Goal: Navigation & Orientation: Find specific page/section

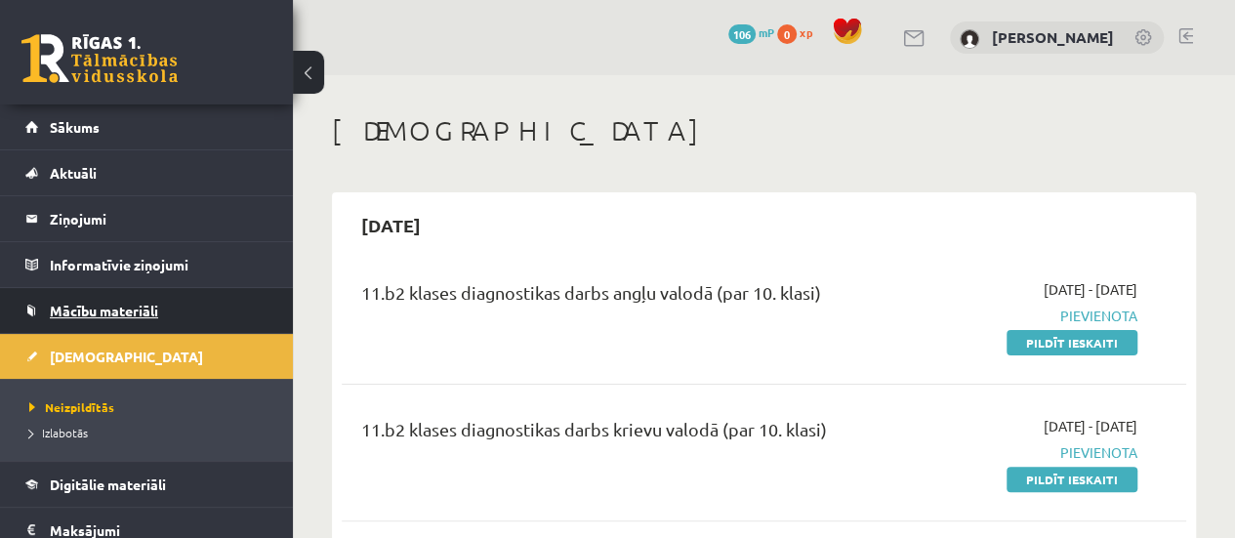
click at [96, 307] on span "Mācību materiāli" at bounding box center [104, 311] width 108 height 18
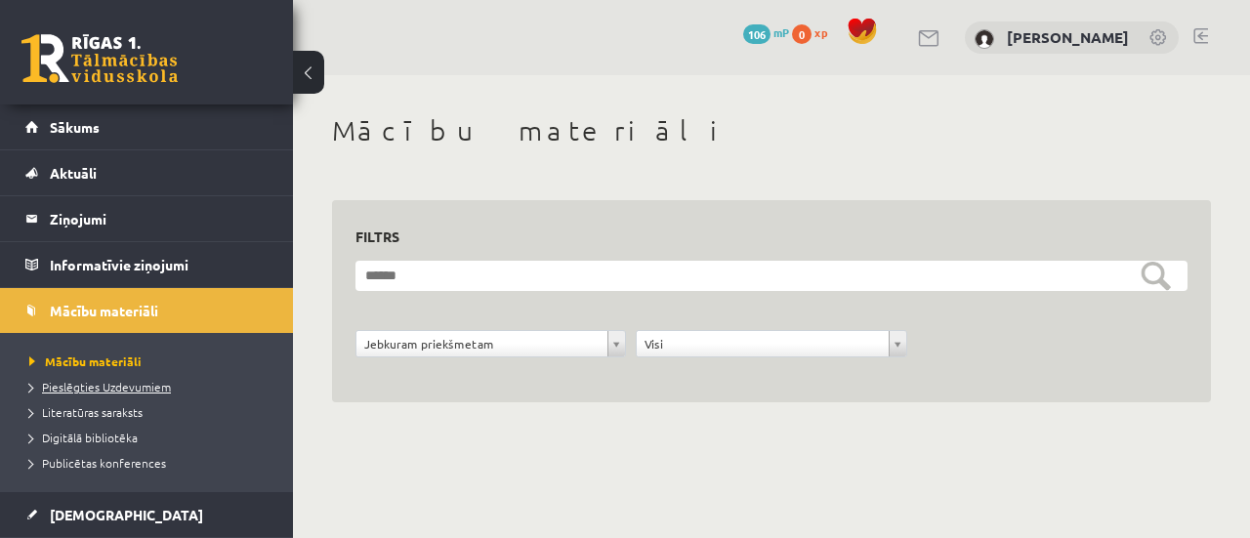
click at [87, 389] on span "Pieslēgties Uzdevumiem" at bounding box center [100, 387] width 142 height 16
click at [111, 378] on link "Pieslēgties Uzdevumiem" at bounding box center [151, 387] width 244 height 18
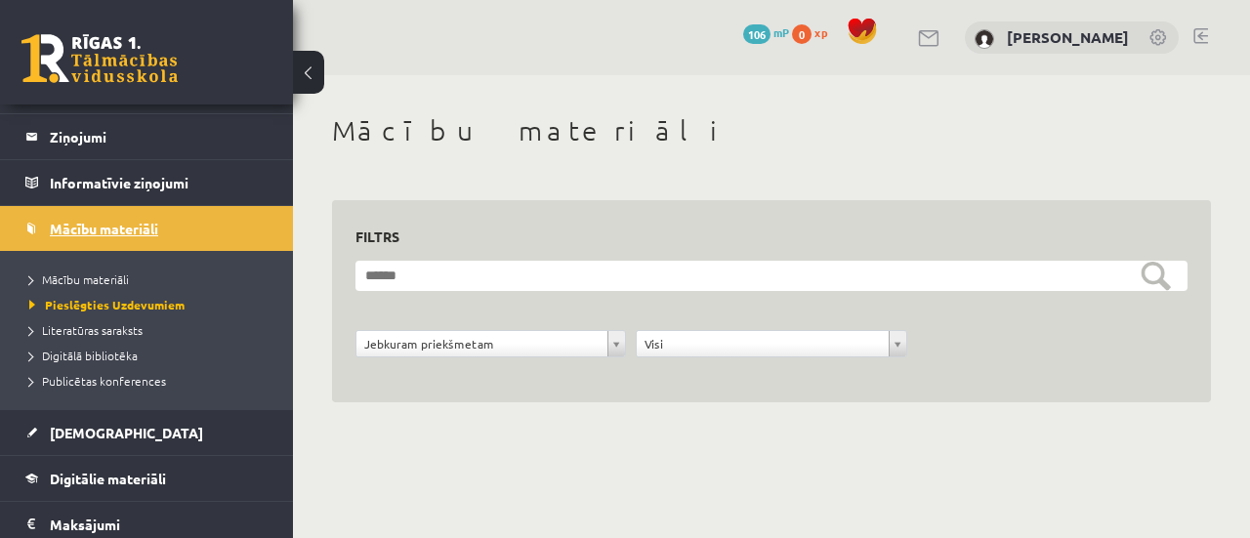
scroll to position [195, 0]
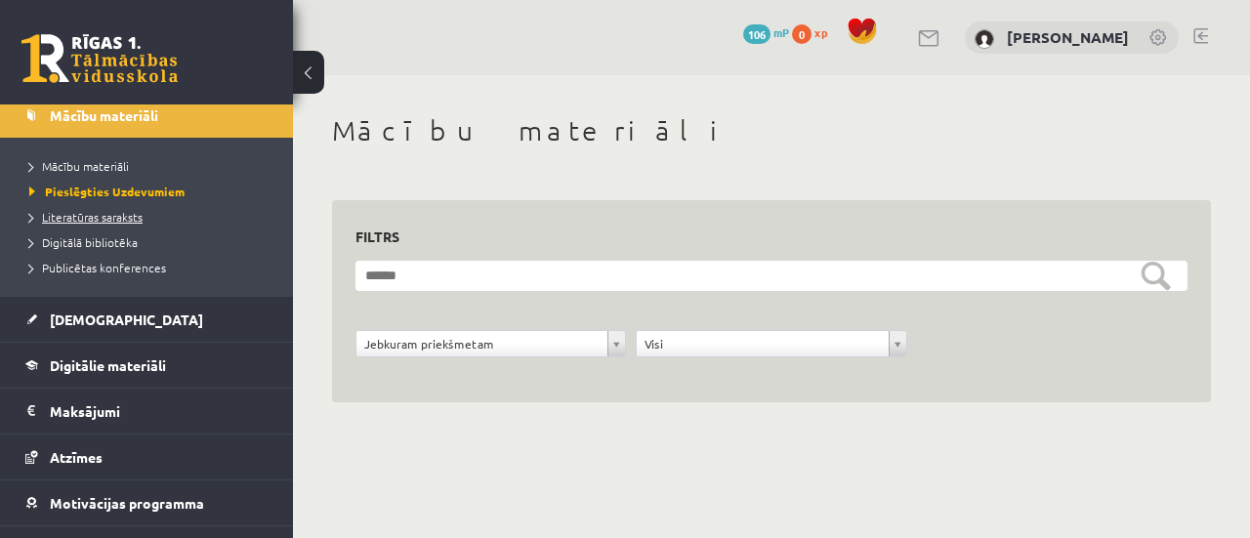
click at [115, 218] on span "Literatūras saraksts" at bounding box center [85, 217] width 113 height 16
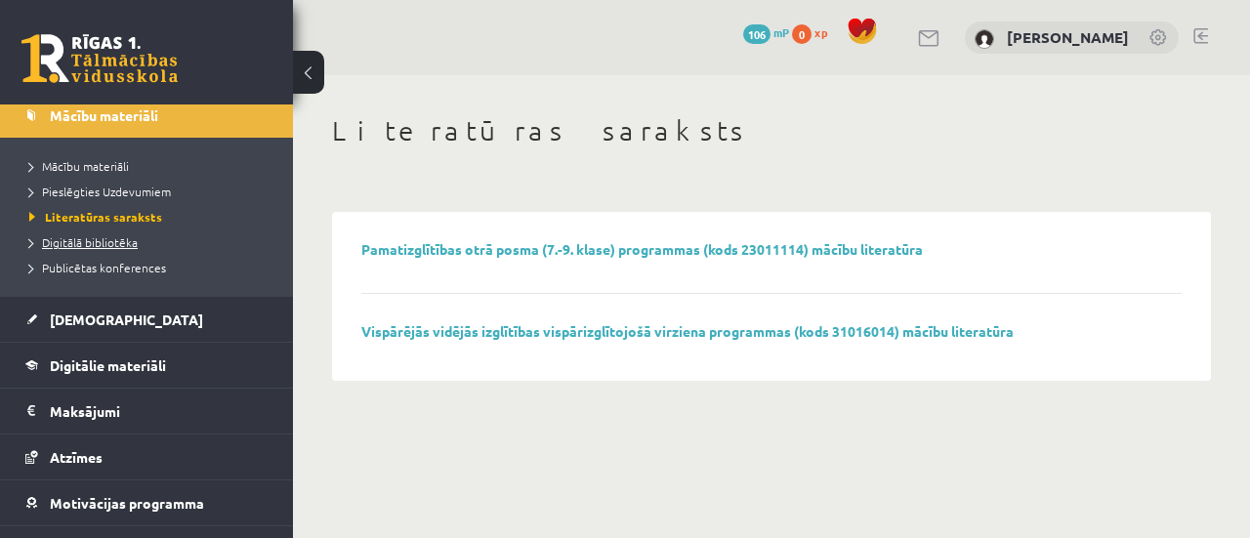
click at [104, 244] on span "Digitālā bibliotēka" at bounding box center [83, 242] width 108 height 16
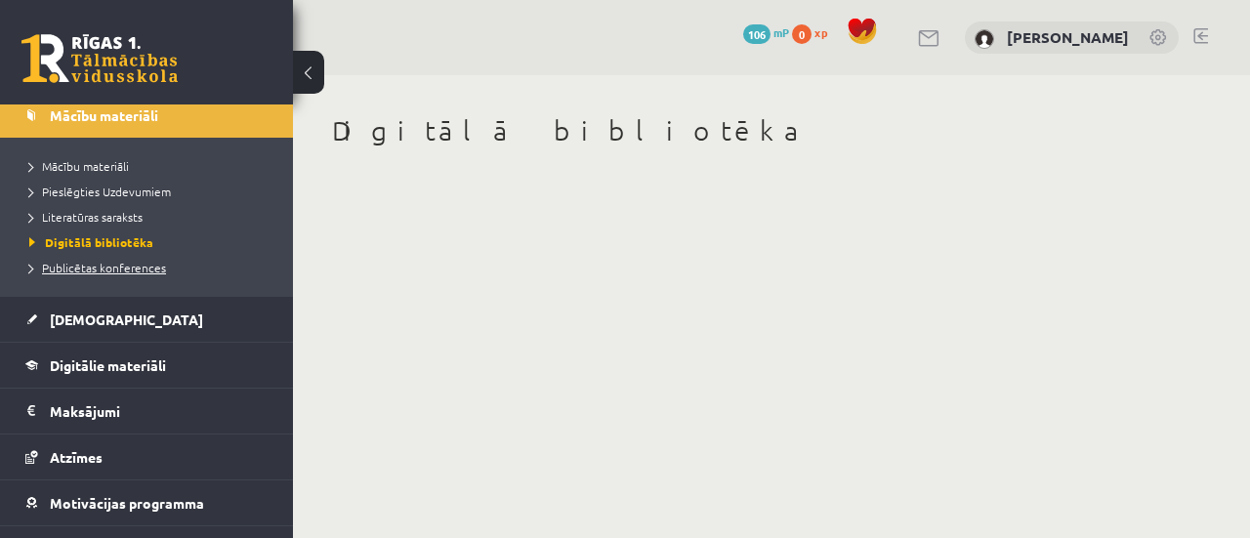
click at [107, 268] on span "Publicētas konferences" at bounding box center [97, 268] width 137 height 16
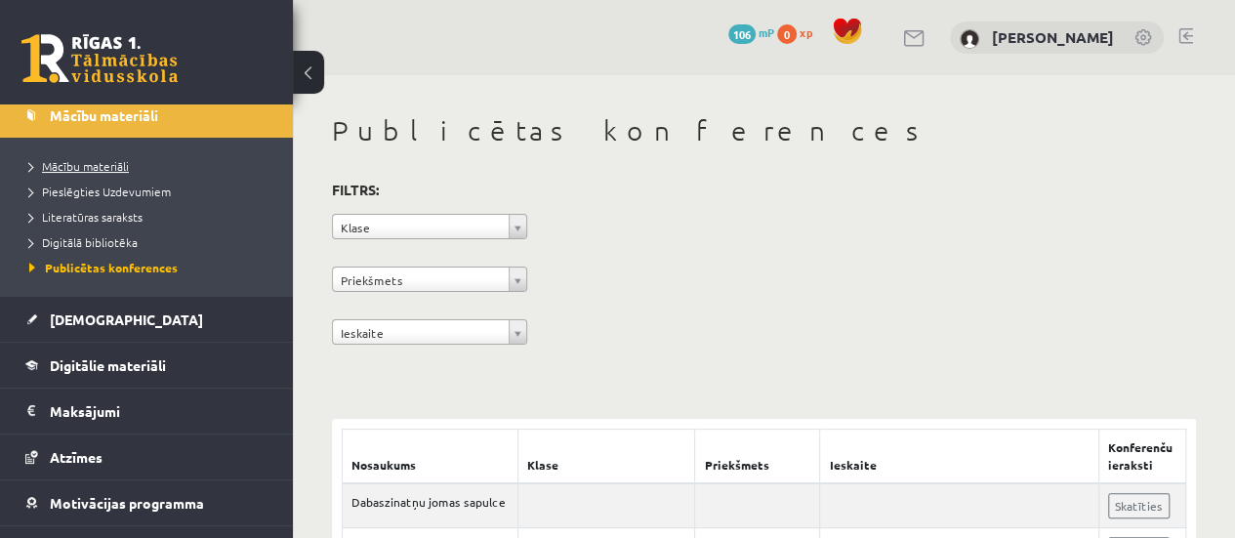
click at [80, 159] on span "Mācību materiāli" at bounding box center [79, 166] width 100 height 16
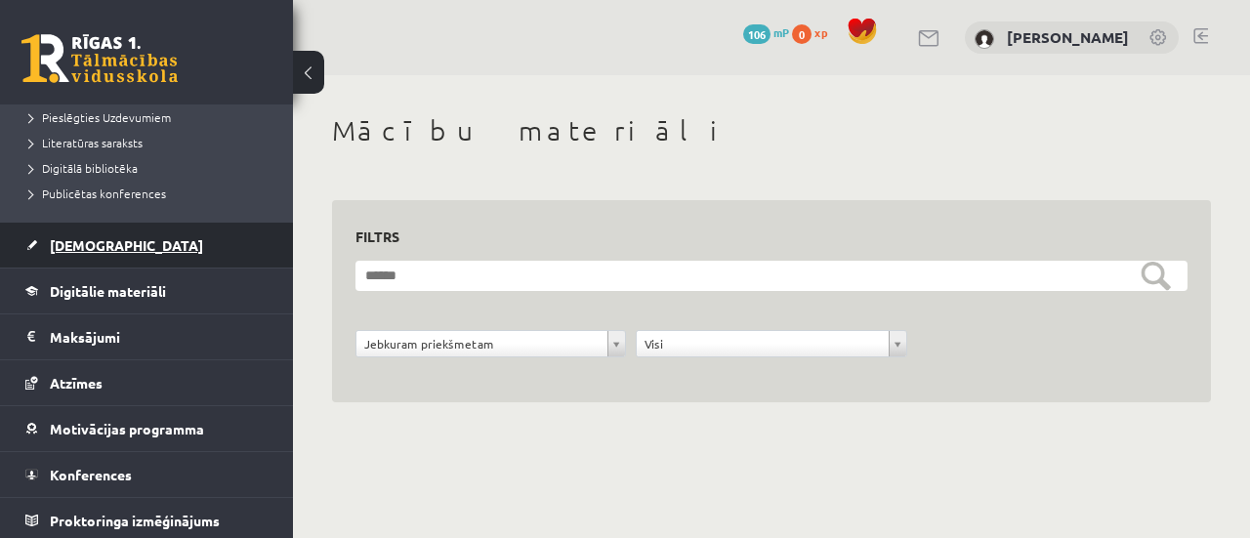
click at [85, 228] on link "[DEMOGRAPHIC_DATA]" at bounding box center [146, 245] width 243 height 45
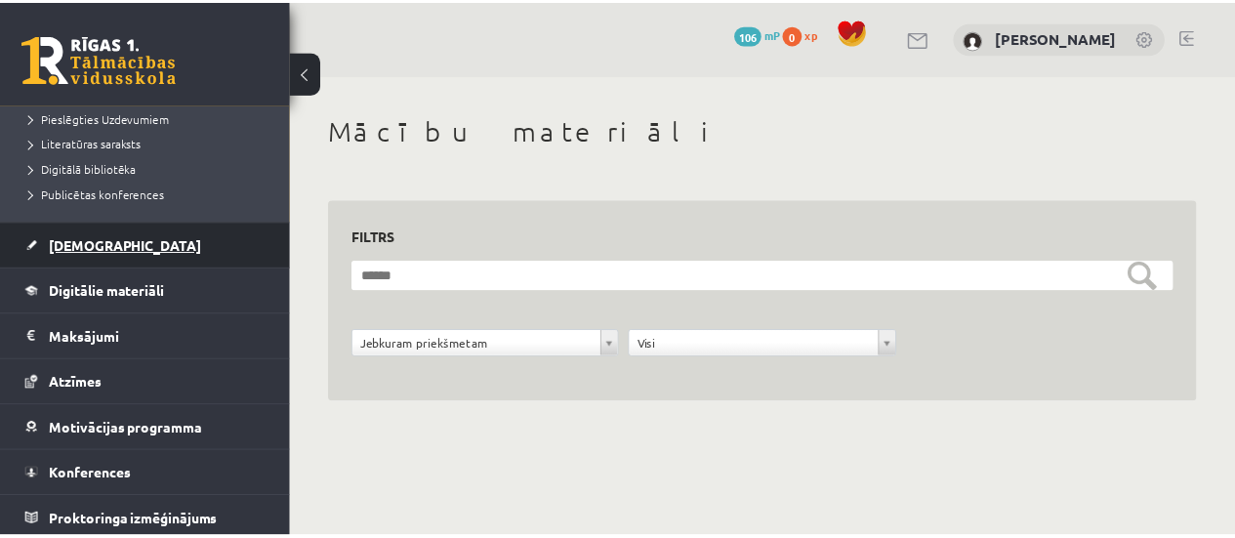
scroll to position [193, 0]
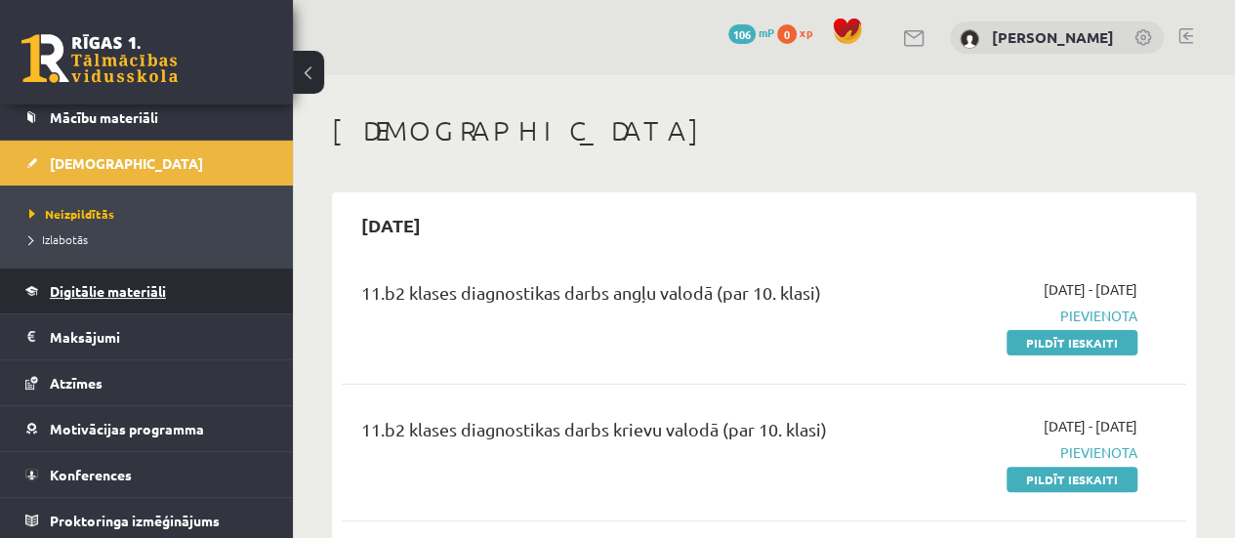
click at [108, 294] on span "Digitālie materiāli" at bounding box center [108, 291] width 116 height 18
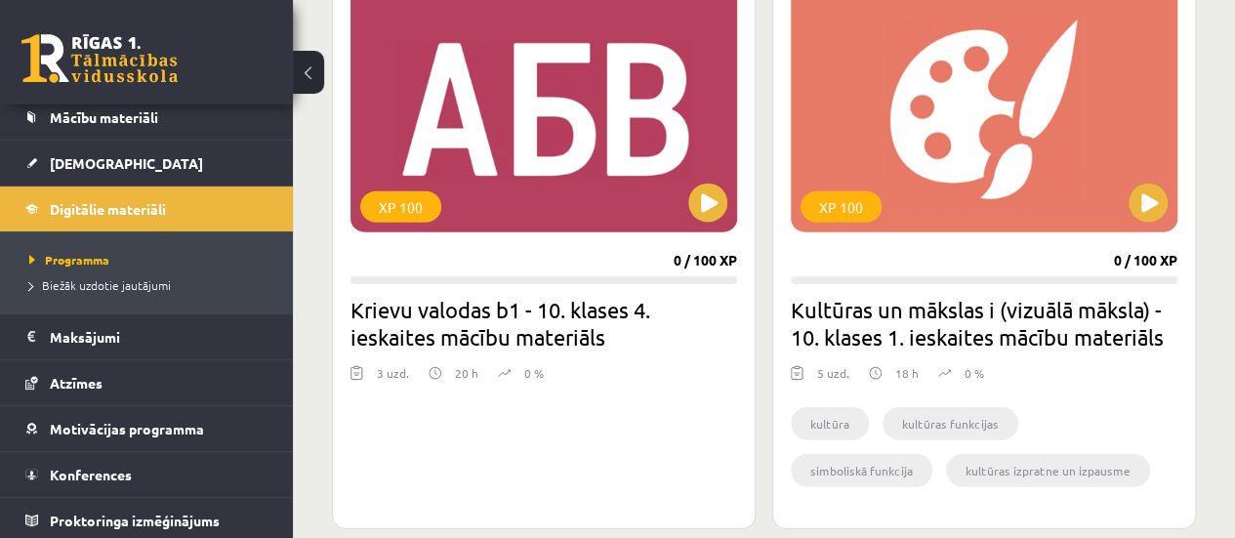
scroll to position [5663, 0]
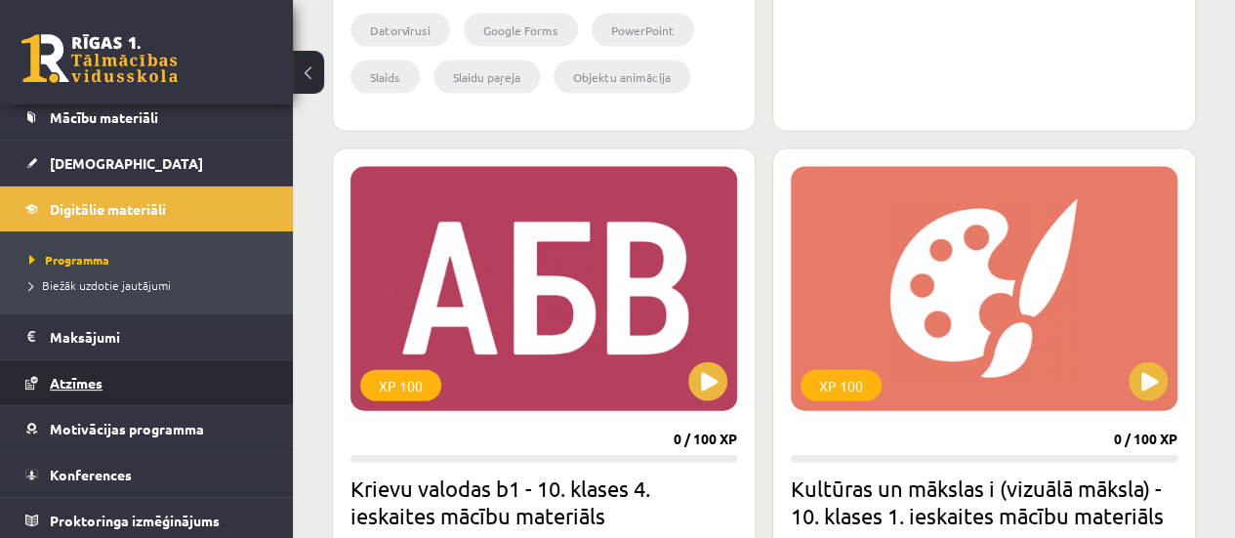
click at [91, 376] on span "Atzīmes" at bounding box center [76, 383] width 53 height 18
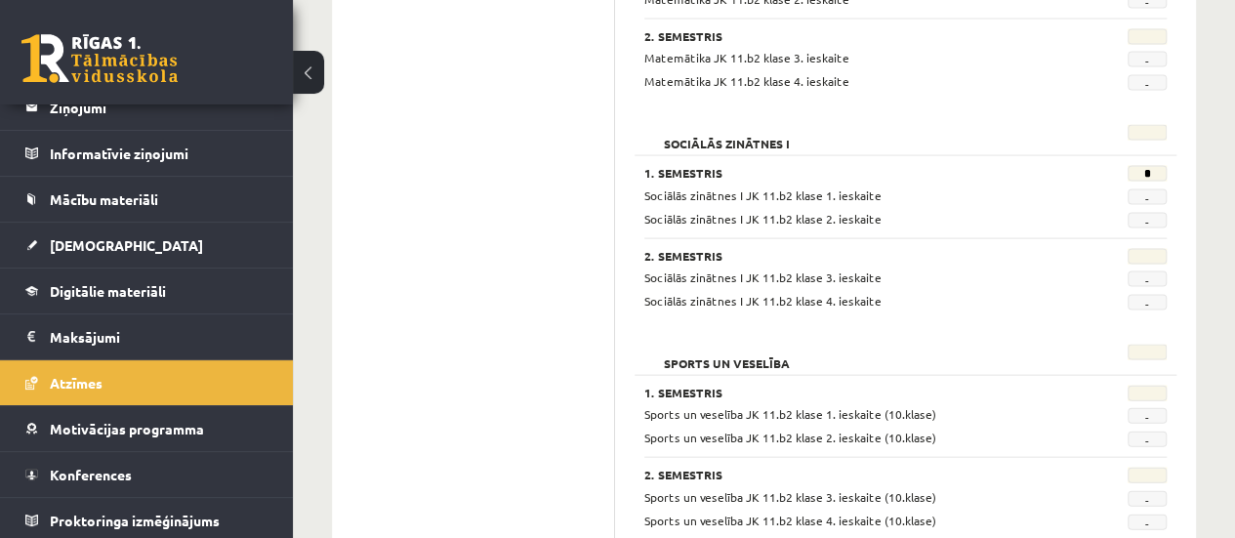
scroll to position [2019, 0]
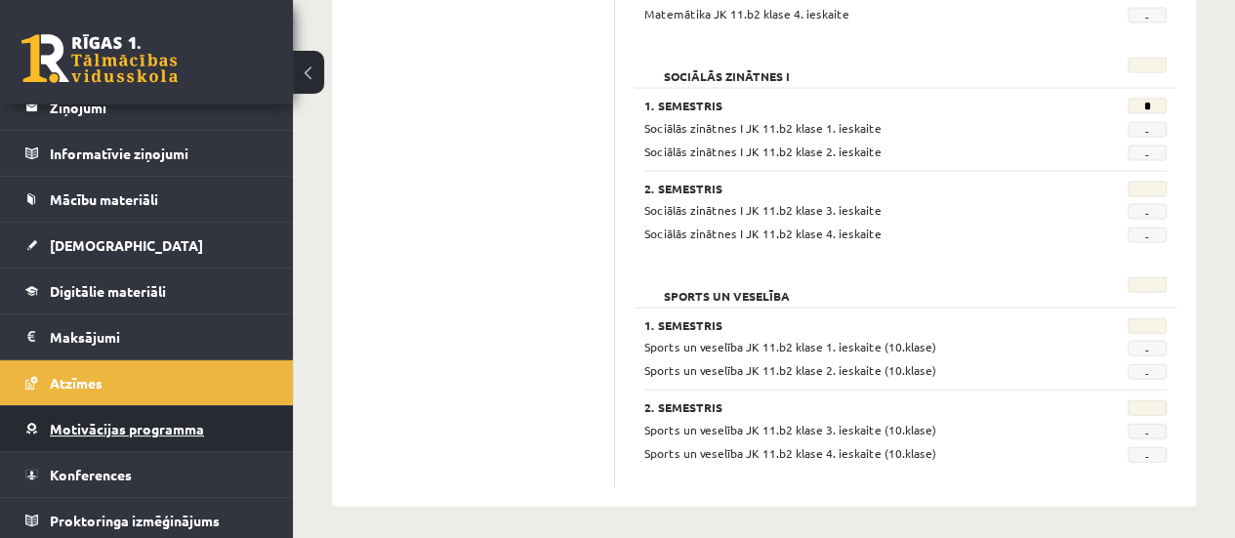
click at [124, 420] on span "Motivācijas programma" at bounding box center [127, 429] width 154 height 18
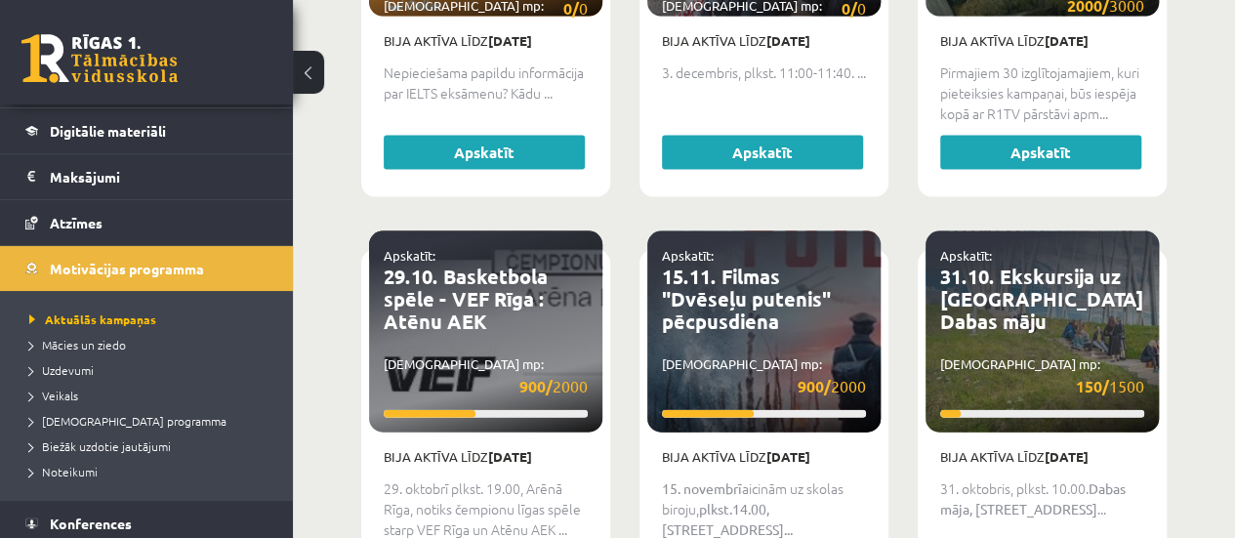
scroll to position [320, 0]
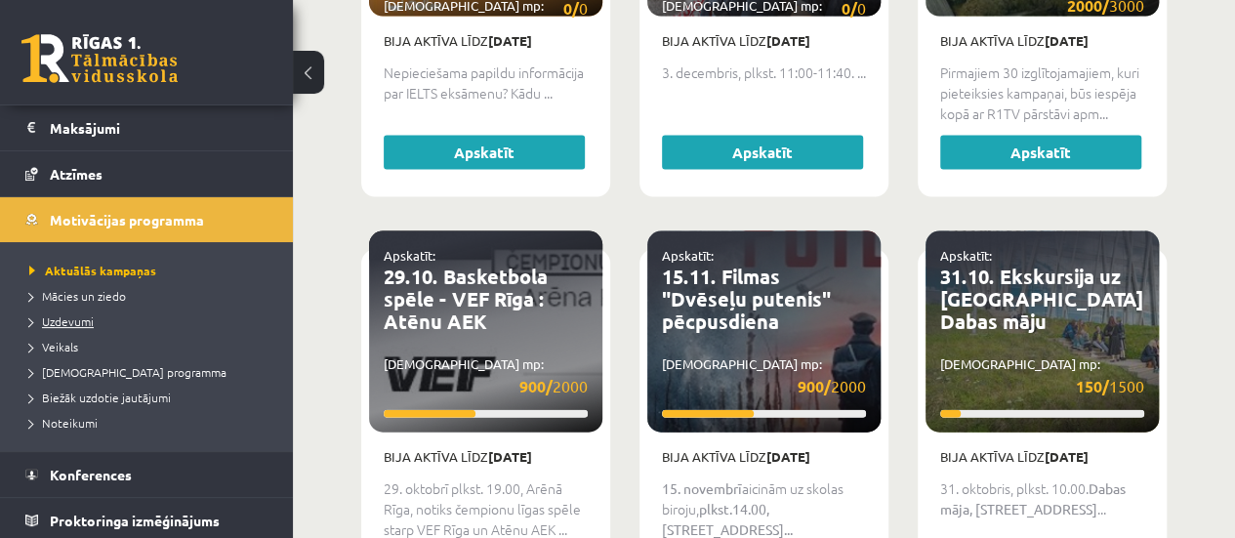
click at [70, 318] on span "Uzdevumi" at bounding box center [61, 321] width 64 height 16
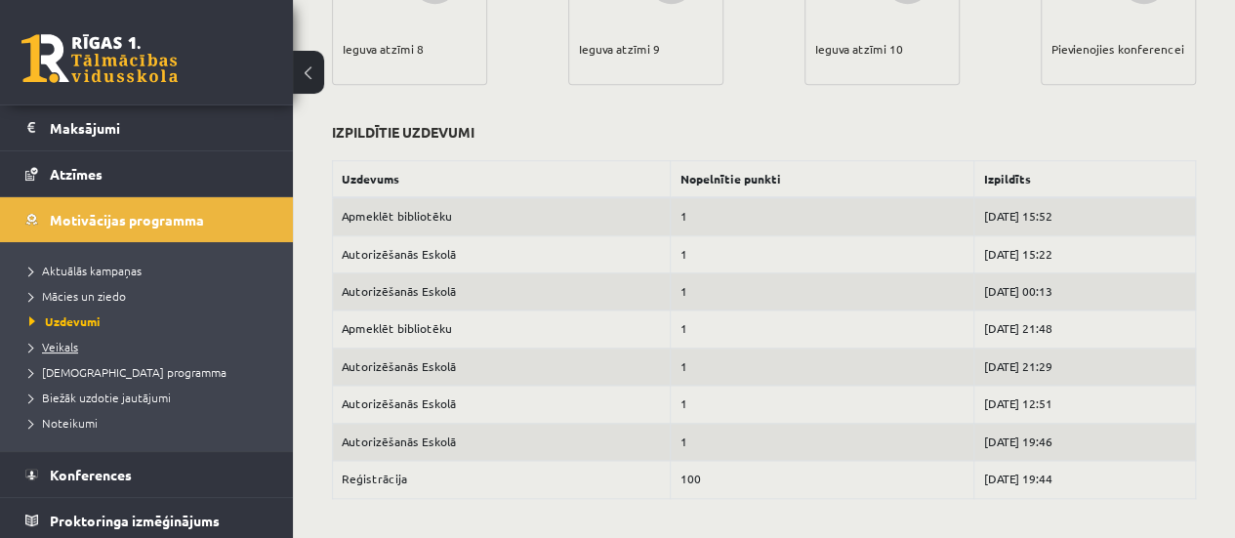
scroll to position [884, 0]
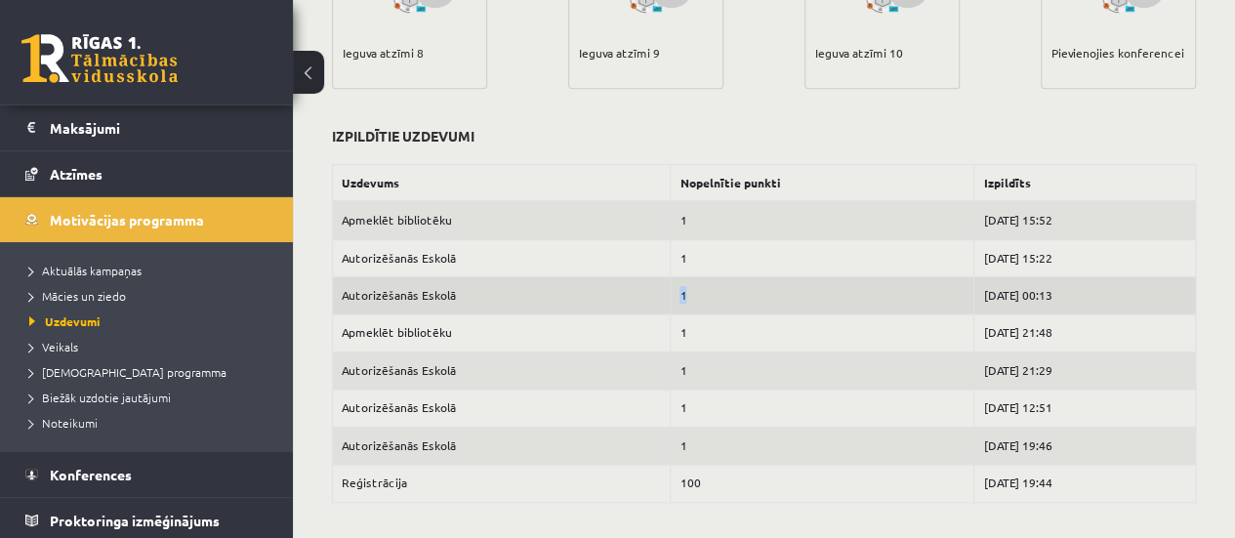
drag, startPoint x: 668, startPoint y: 288, endPoint x: 621, endPoint y: 299, distance: 48.1
click at [626, 298] on tr "Autorizēšanās Eskolā 1 [DATE] 00:13" at bounding box center [764, 294] width 863 height 37
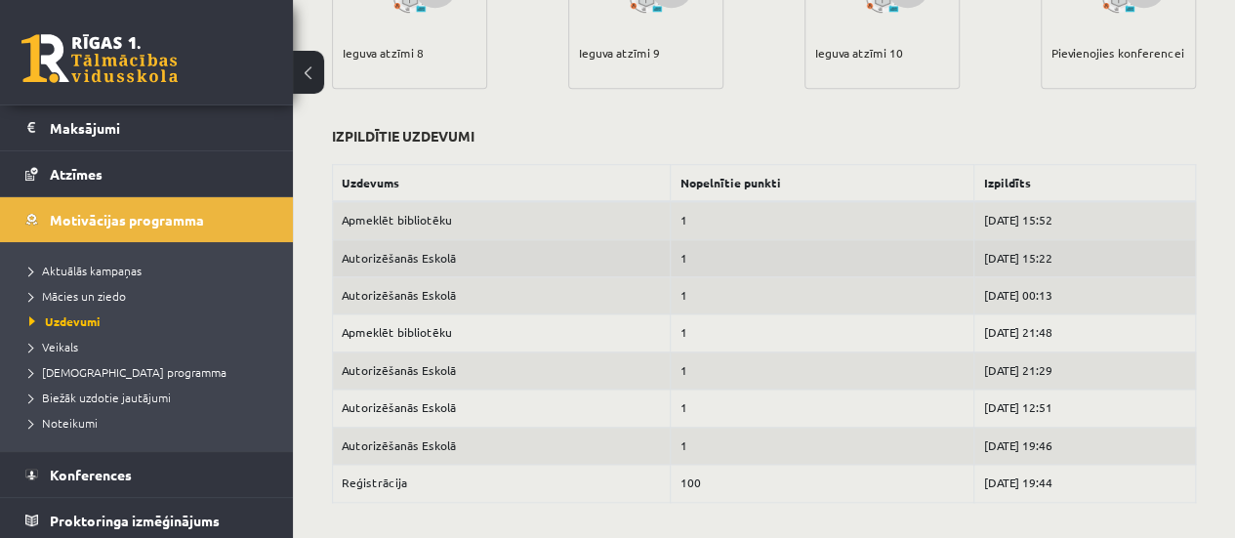
click at [590, 263] on td "Autorizēšanās Eskolā" at bounding box center [502, 257] width 338 height 37
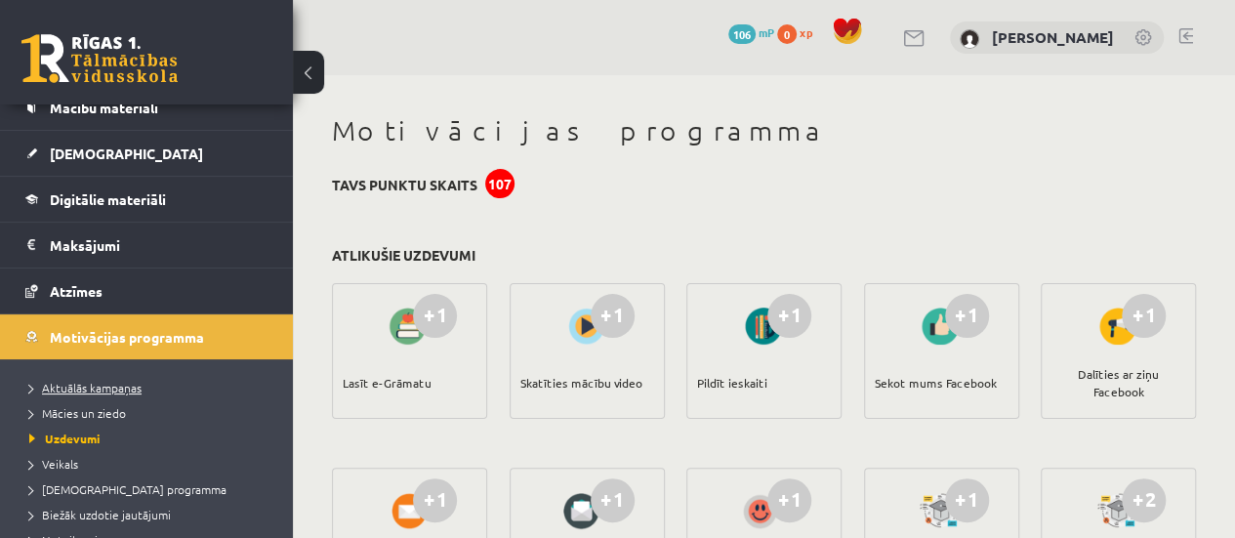
scroll to position [27, 0]
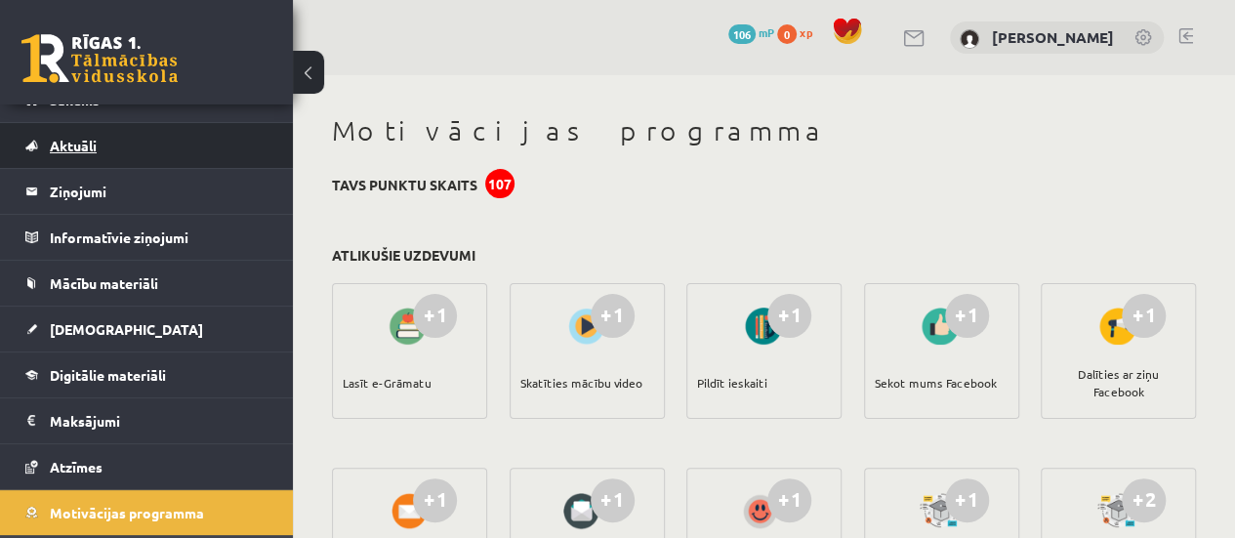
click at [85, 145] on span "Aktuāli" at bounding box center [73, 146] width 47 height 18
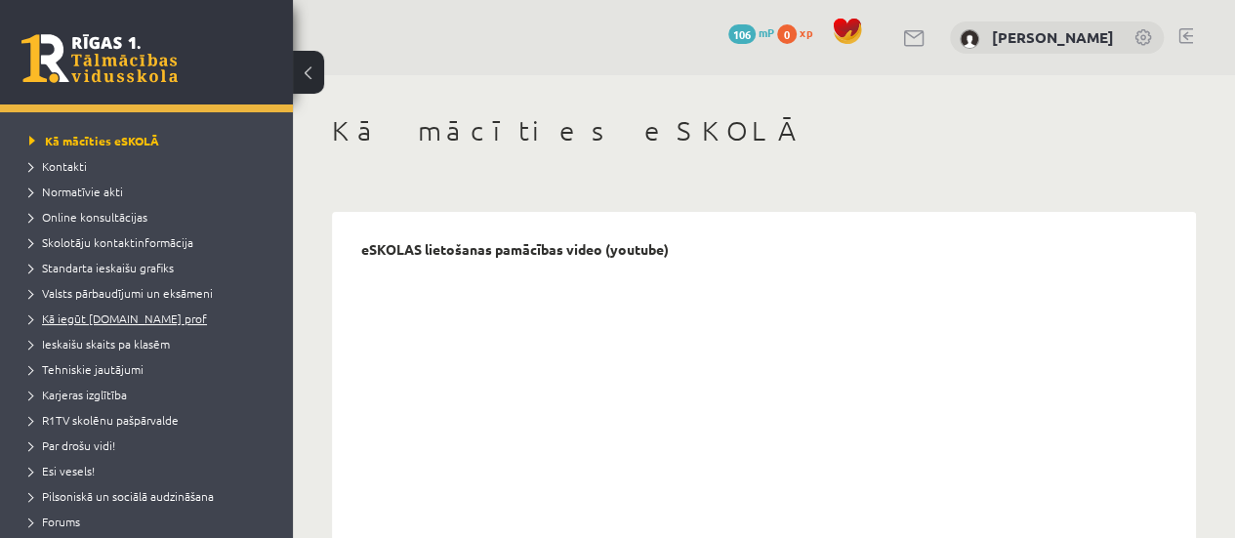
scroll to position [125, 0]
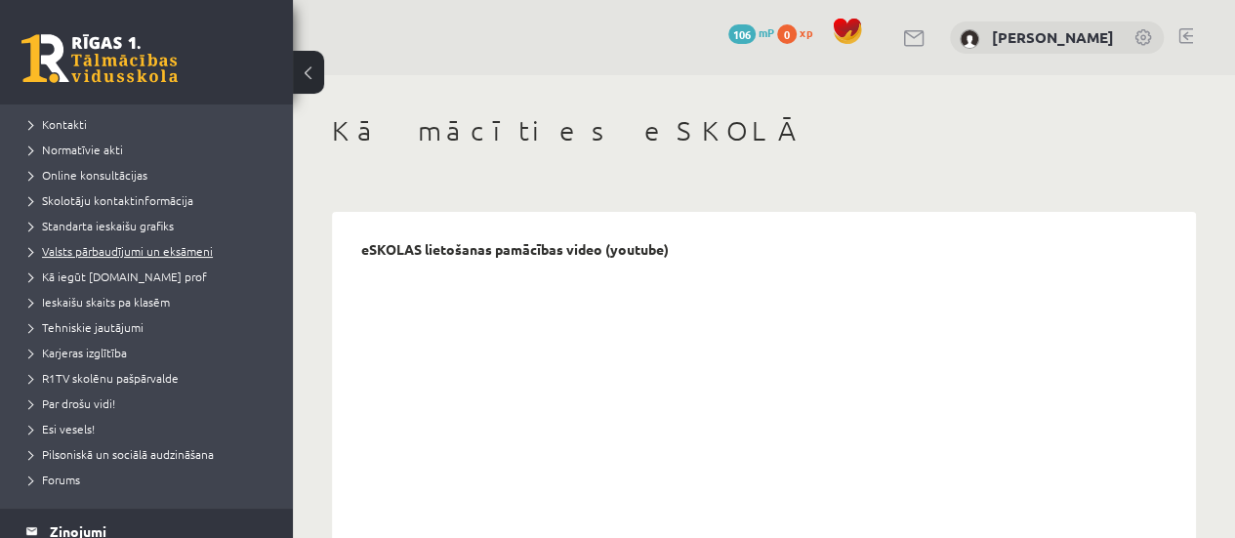
click at [113, 247] on span "Valsts pārbaudījumi un eksāmeni" at bounding box center [121, 251] width 184 height 16
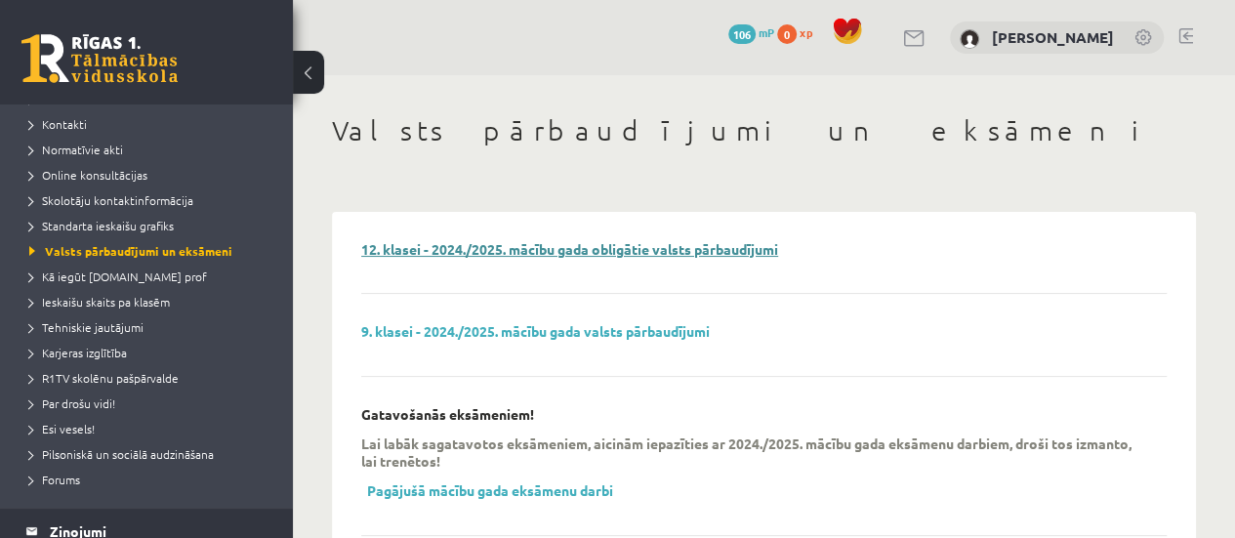
click at [477, 247] on link "12. klasei - 2024./2025. mācību gada obligātie valsts pārbaudījumi" at bounding box center [569, 249] width 417 height 18
click at [111, 198] on span "Skolotāju kontaktinformācija" at bounding box center [111, 200] width 164 height 16
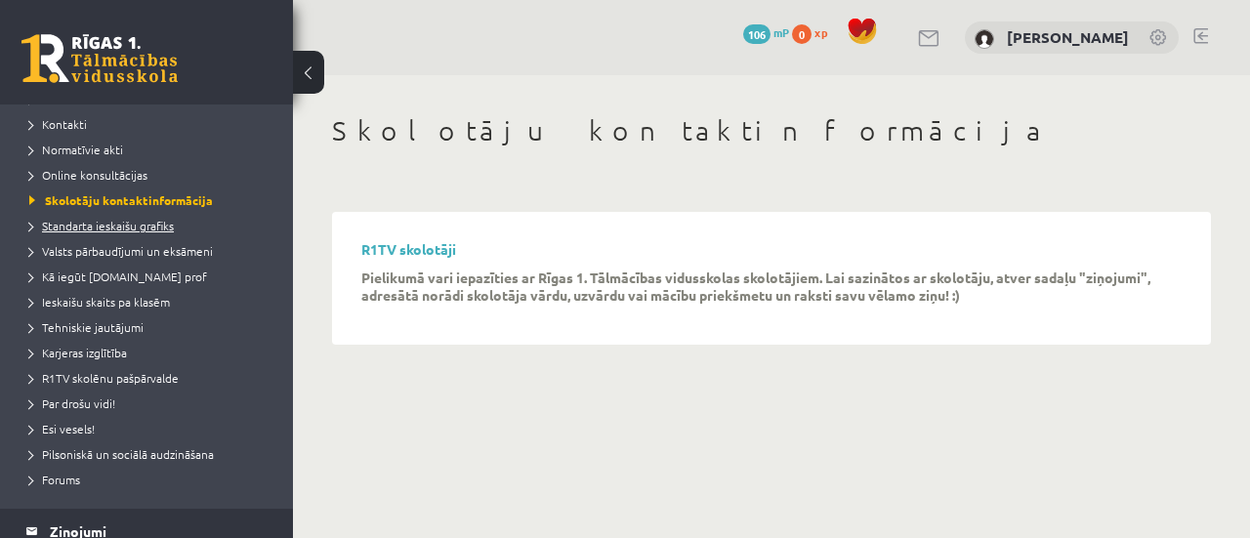
click at [119, 226] on span "Standarta ieskaišu grafiks" at bounding box center [101, 226] width 145 height 16
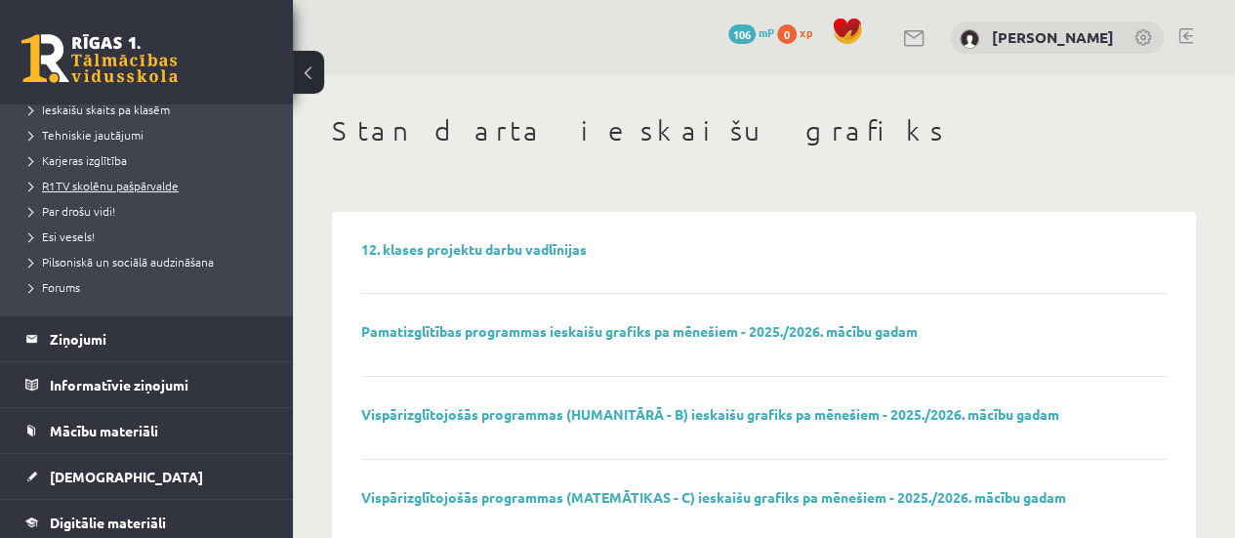
scroll to position [320, 0]
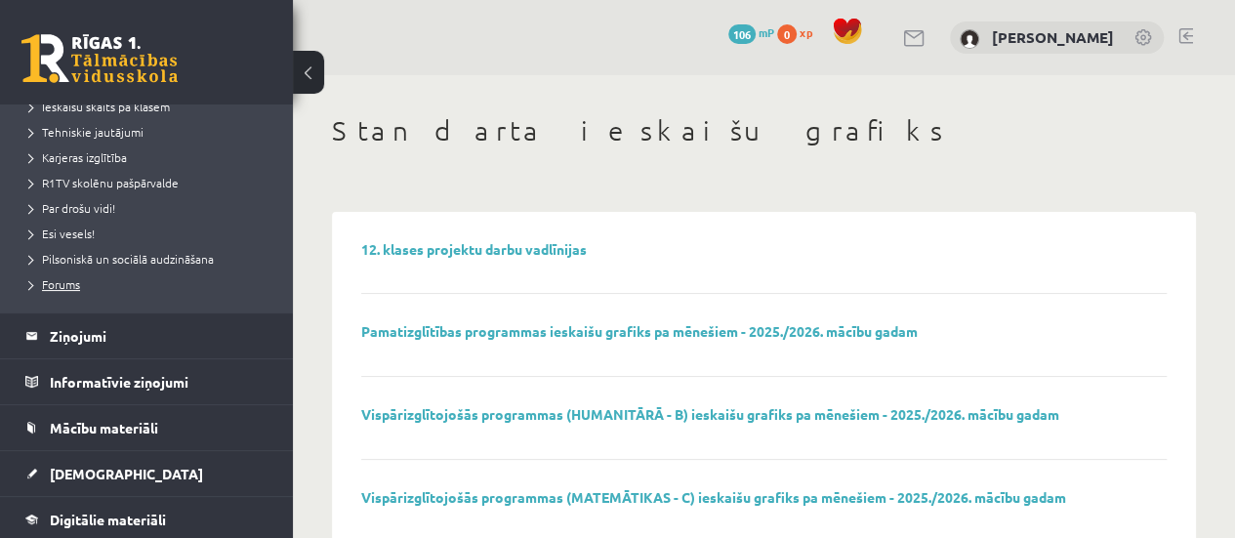
click at [78, 281] on span "Forums" at bounding box center [54, 284] width 51 height 16
click at [99, 252] on span "Pilsoniskā un sociālā audzināšana" at bounding box center [121, 259] width 185 height 16
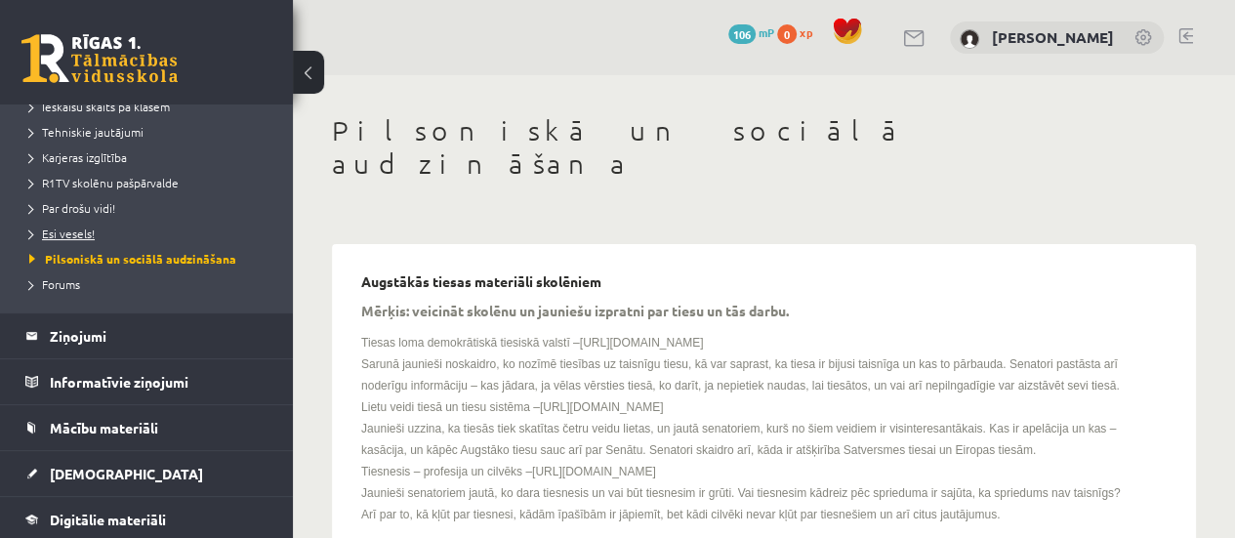
click at [64, 228] on span "Esi vesels!" at bounding box center [61, 234] width 65 height 16
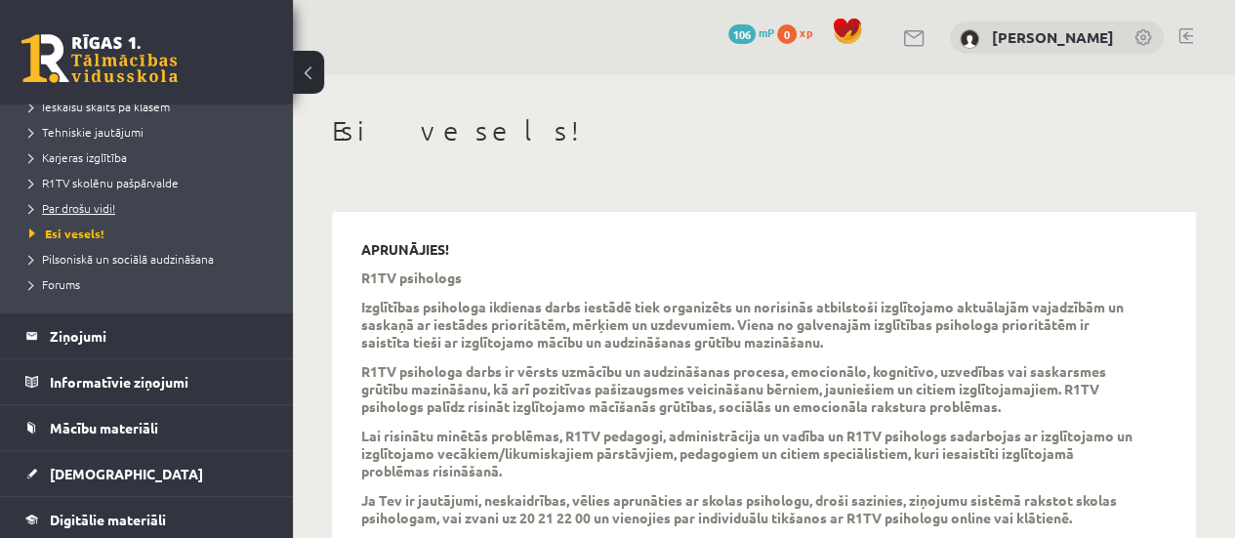
click at [74, 205] on span "Par drošu vidi!" at bounding box center [72, 208] width 86 height 16
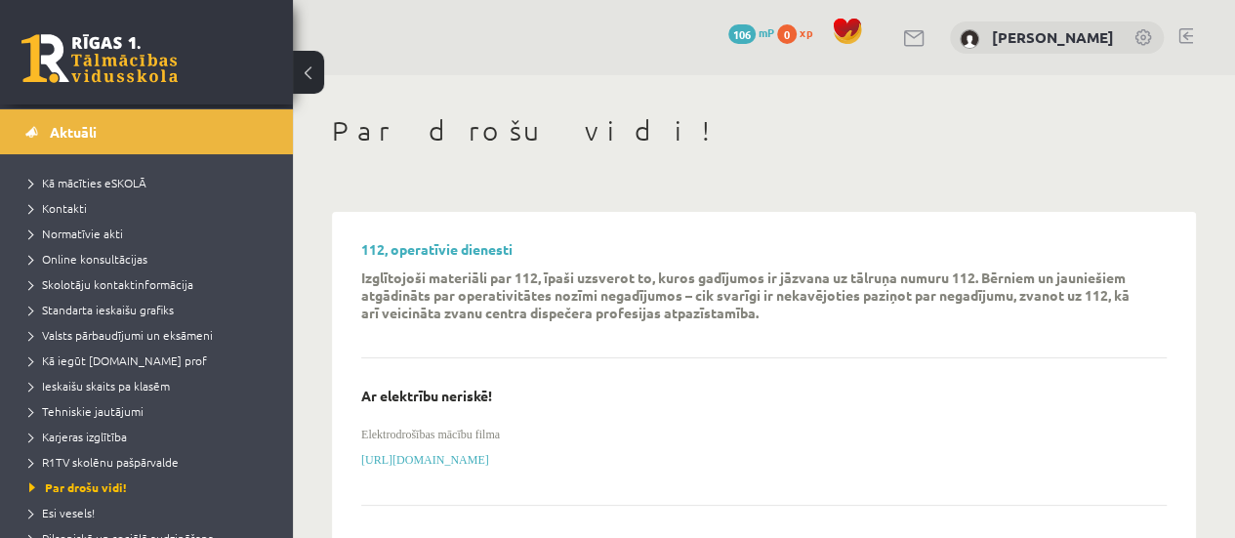
scroll to position [27, 0]
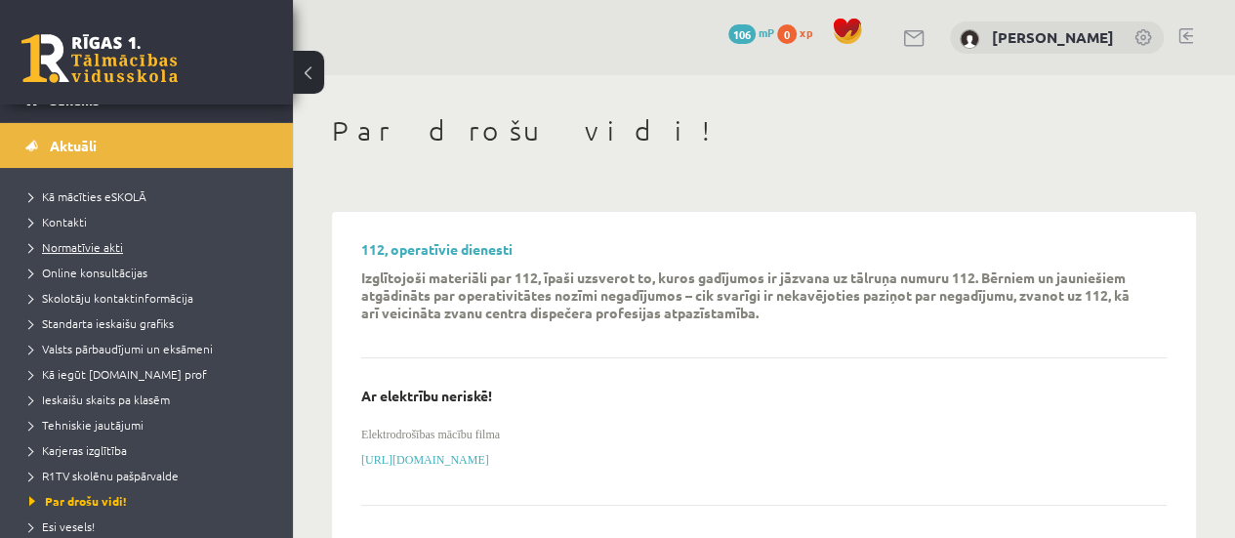
click at [96, 239] on span "Normatīvie akti" at bounding box center [76, 247] width 94 height 16
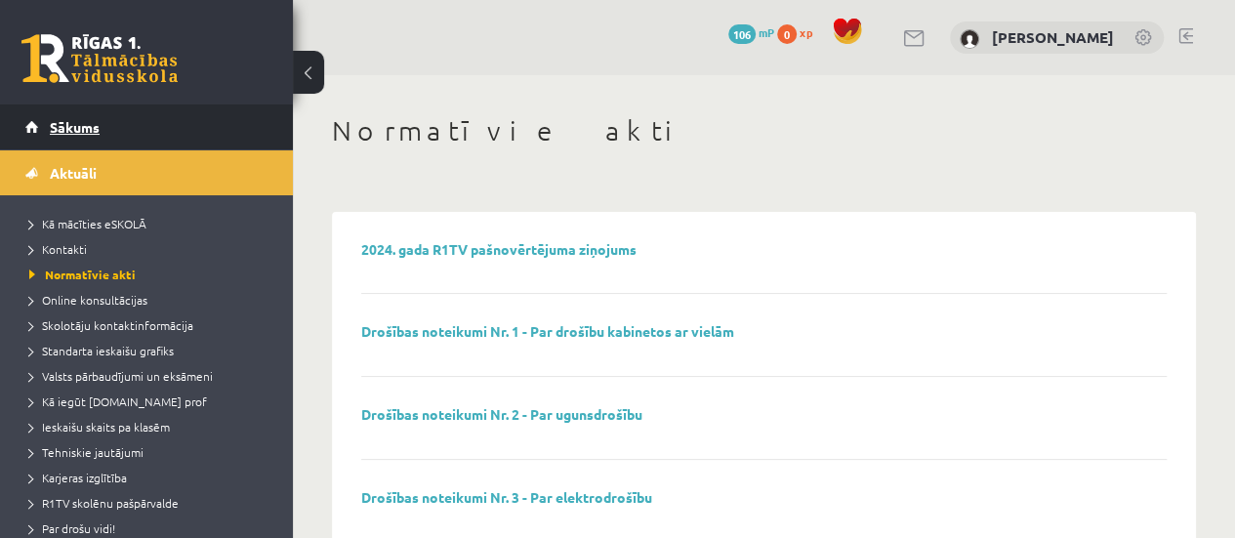
click at [83, 123] on span "Sākums" at bounding box center [75, 127] width 50 height 18
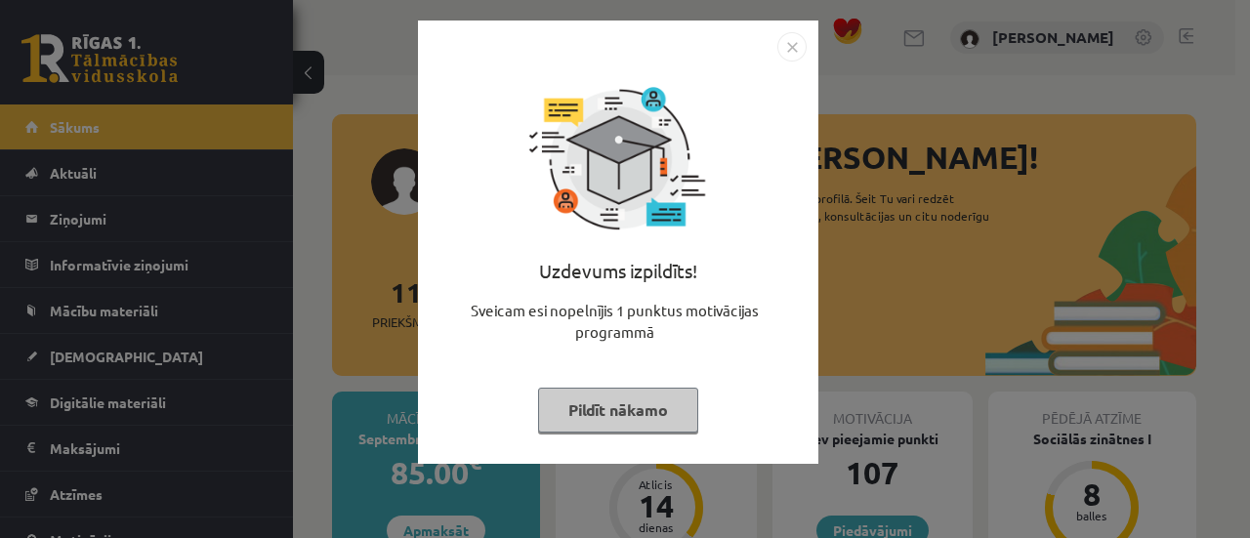
click at [795, 38] on img "Close" at bounding box center [791, 46] width 29 height 29
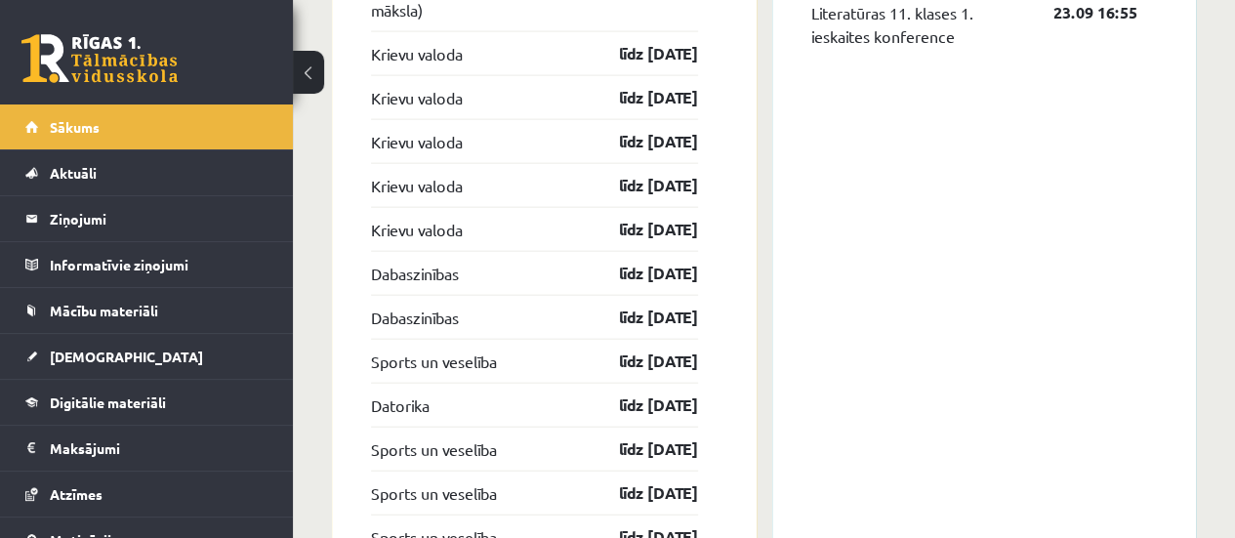
scroll to position [2051, 0]
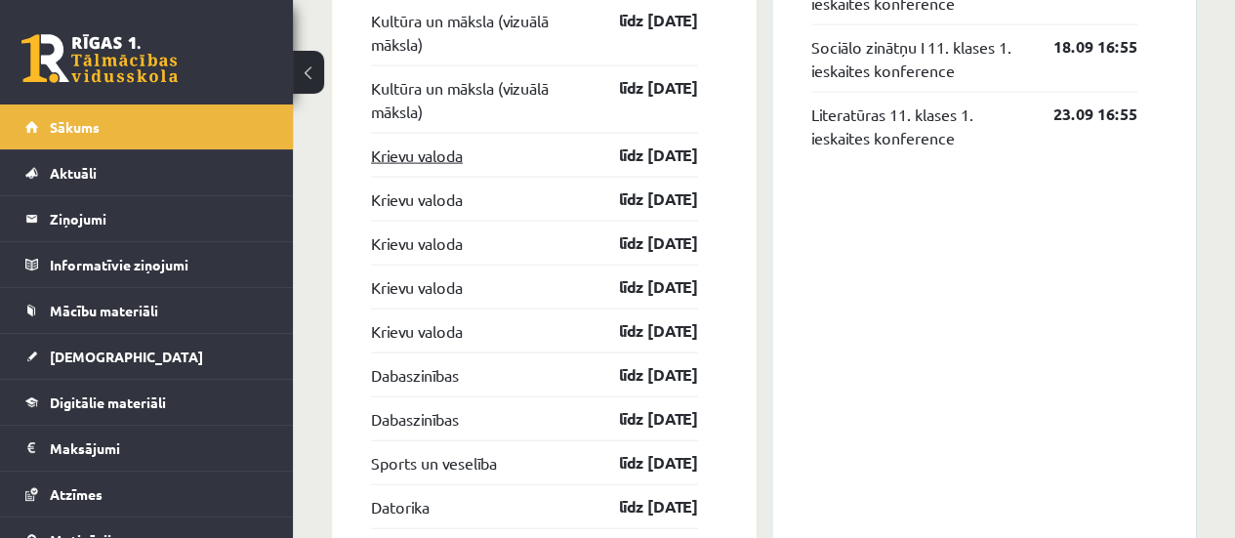
click at [447, 154] on link "Krievu valoda" at bounding box center [417, 155] width 92 height 23
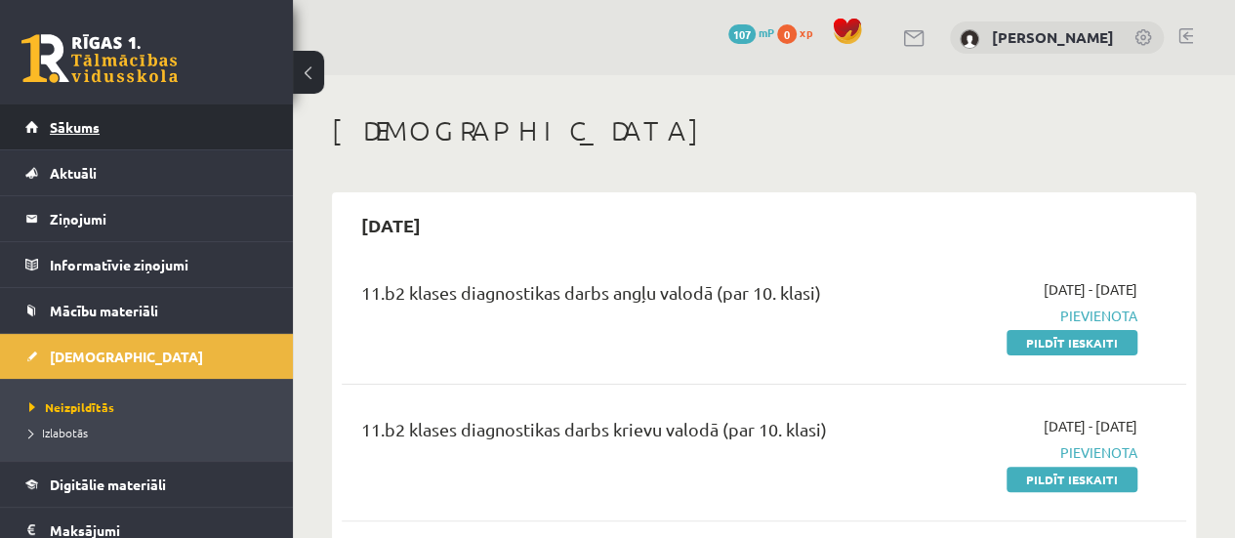
click at [119, 132] on link "Sākums" at bounding box center [146, 126] width 243 height 45
